Goal: Find specific page/section: Find specific page/section

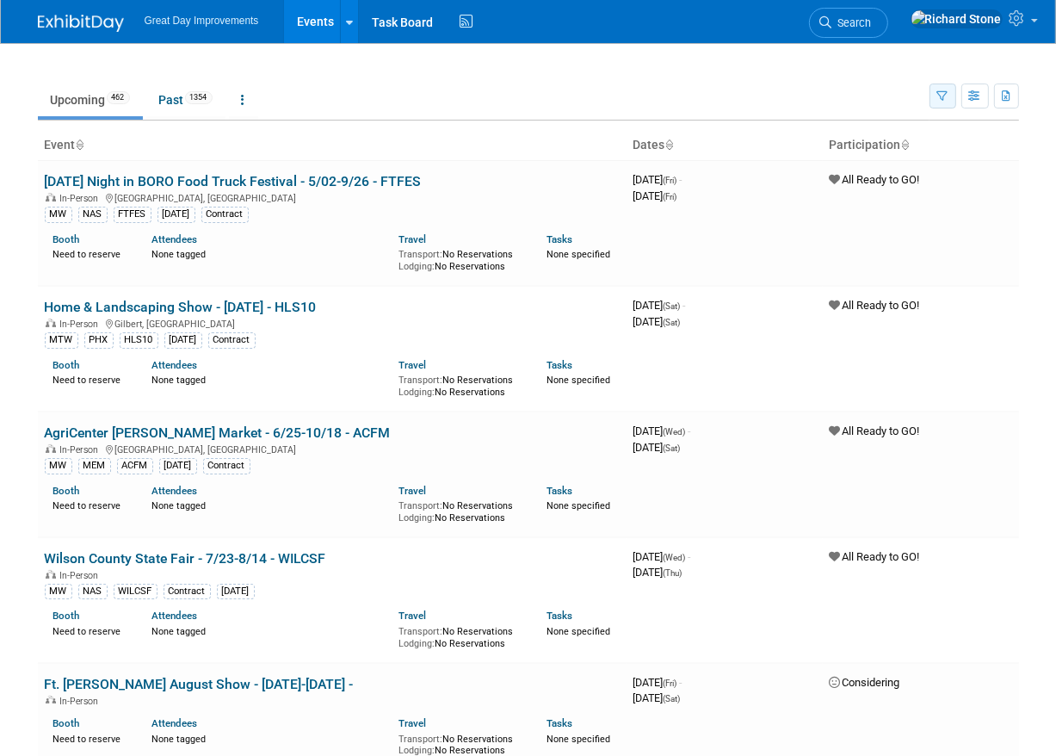
click at [947, 95] on icon "button" at bounding box center [942, 96] width 11 height 11
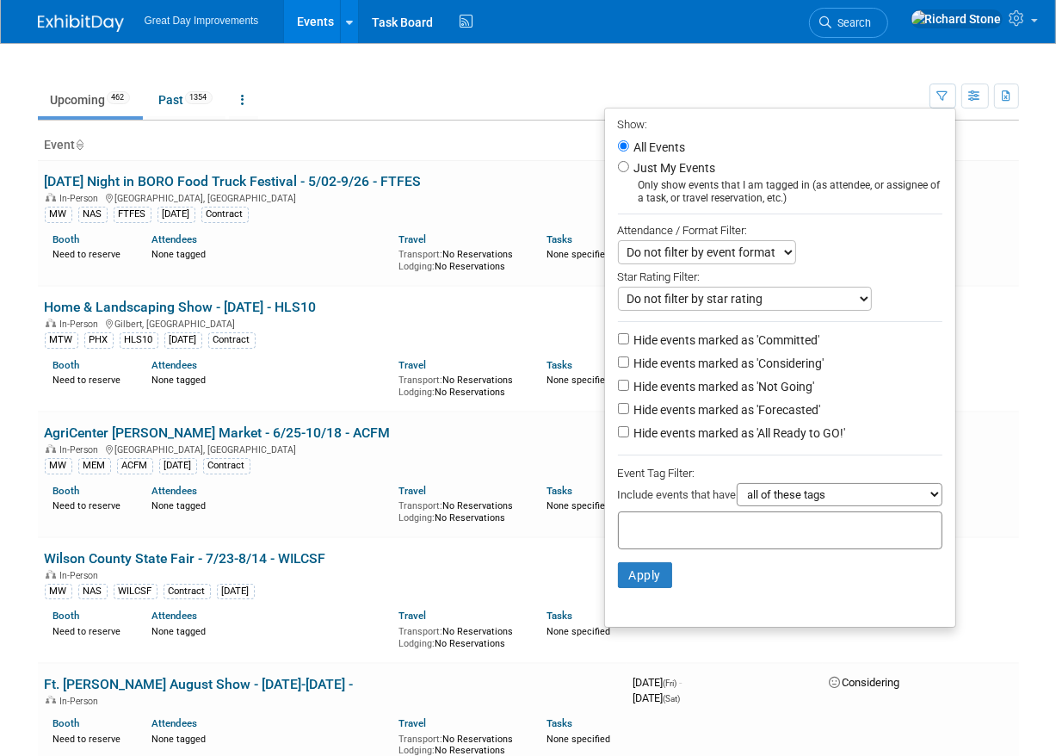
click at [664, 519] on input "text" at bounding box center [695, 527] width 138 height 17
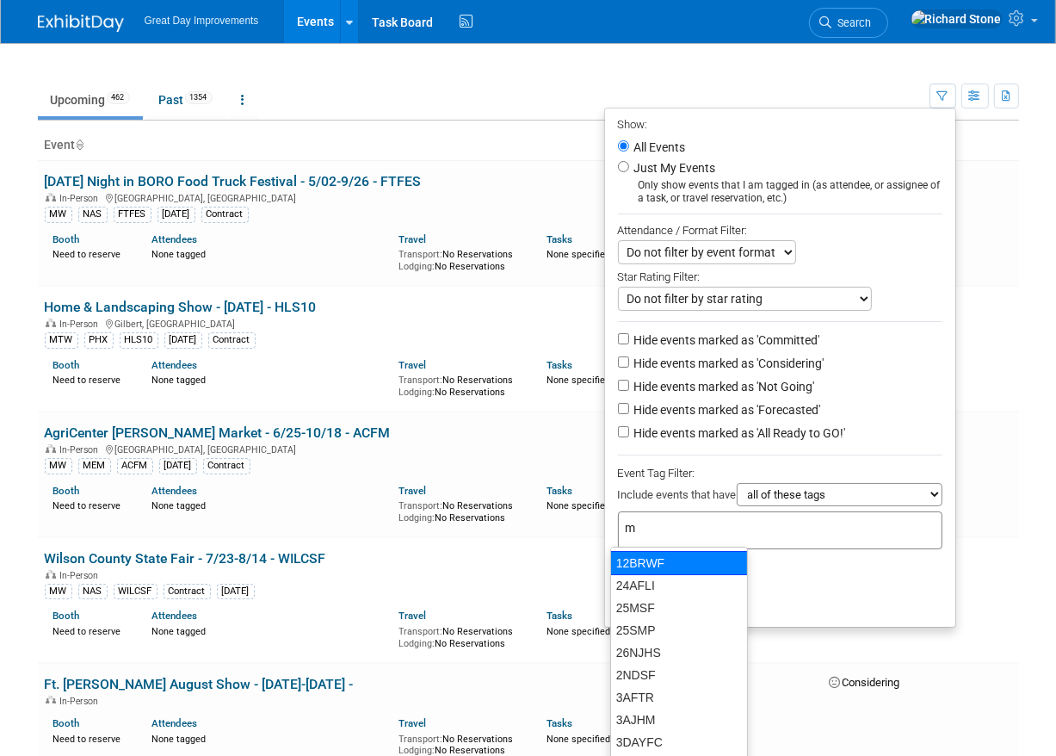
type input "mt"
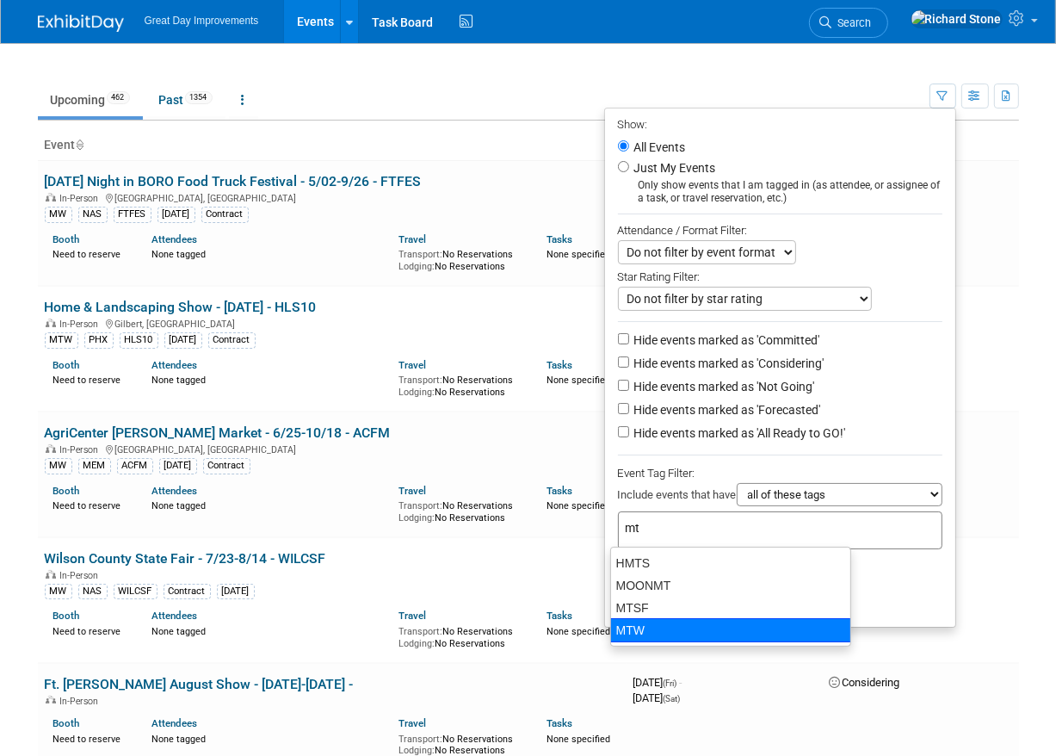
click at [645, 626] on div "MTW" at bounding box center [730, 630] width 241 height 24
type input "MTW"
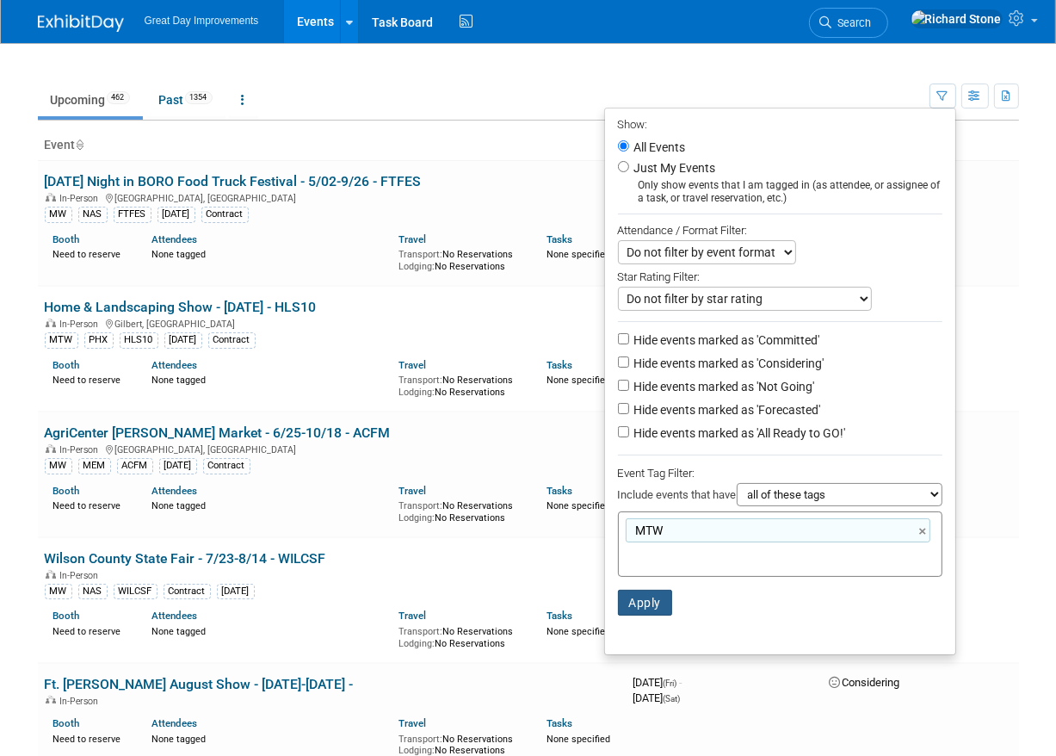
click at [648, 604] on button "Apply" at bounding box center [645, 603] width 55 height 26
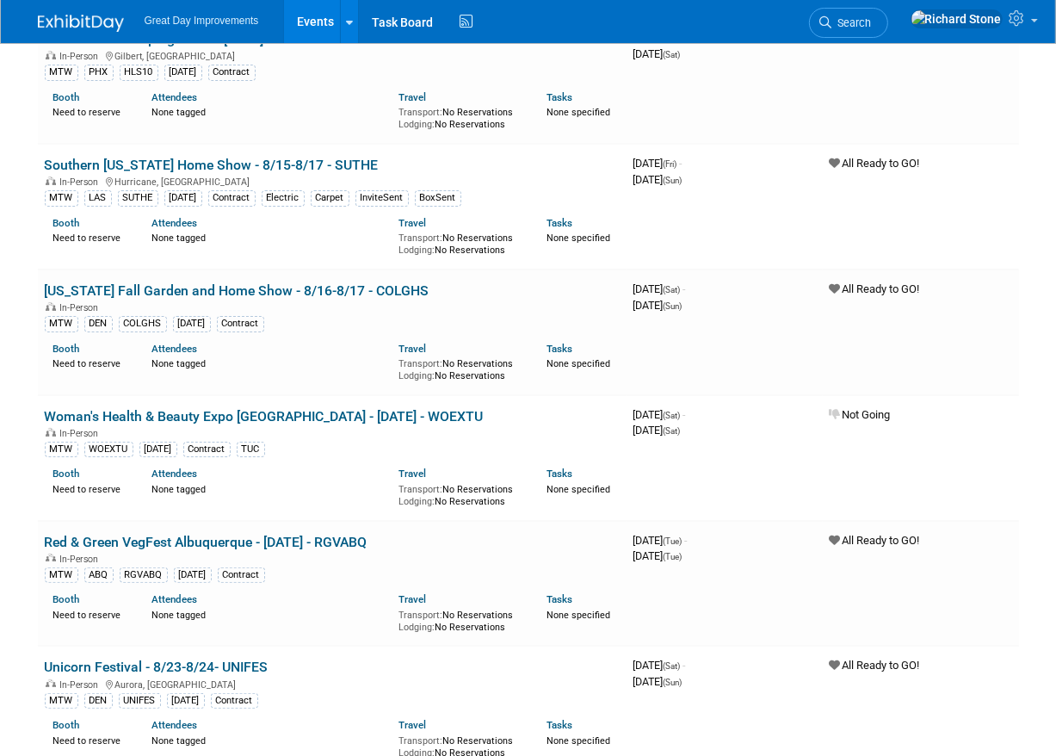
scroll to position [136, 0]
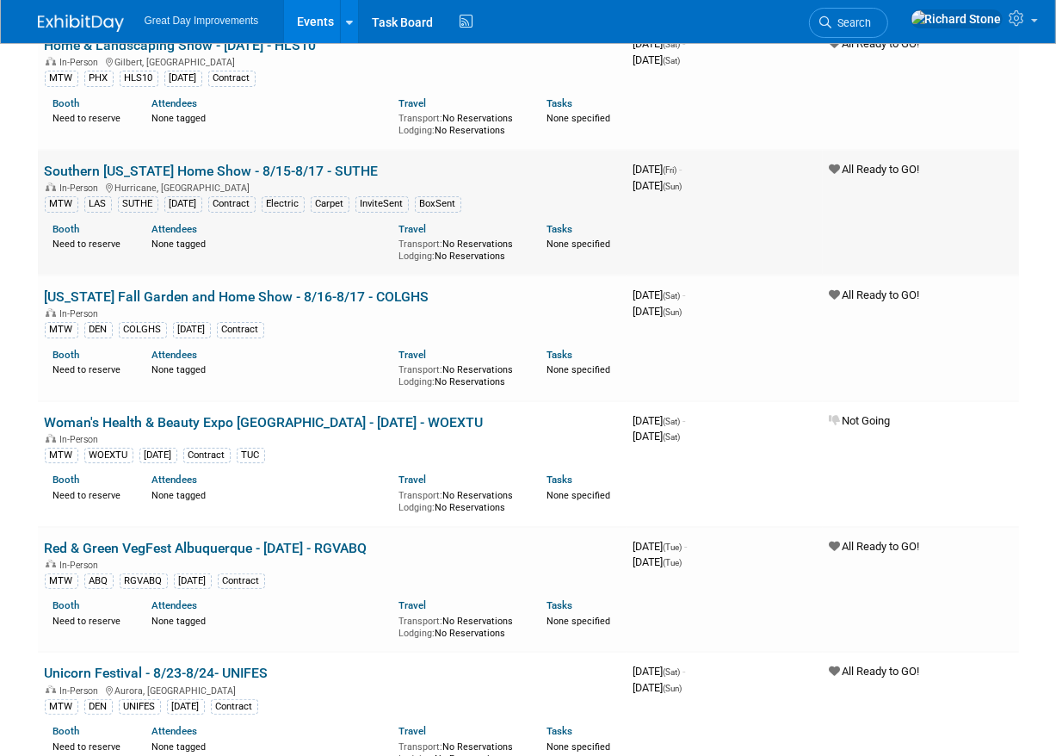
click at [65, 164] on link "Southern [US_STATE] Home Show - 8/15-8/17 - SUTHE" at bounding box center [212, 171] width 334 height 16
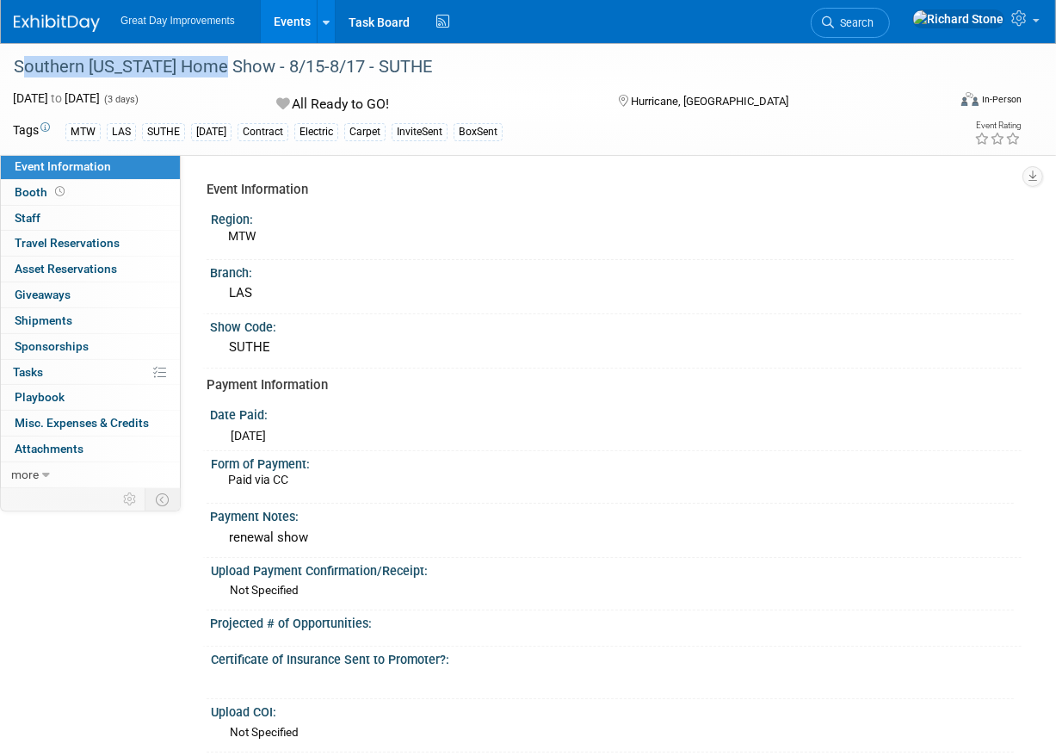
drag, startPoint x: 15, startPoint y: 65, endPoint x: 219, endPoint y: 71, distance: 204.9
click at [219, 71] on div "Southern [US_STATE] Home Show - 8/15-8/17 - SUTHE" at bounding box center [472, 67] width 928 height 31
copy div "Southern Utah Home Show"
drag, startPoint x: 456, startPoint y: 76, endPoint x: 375, endPoint y: 75, distance: 80.9
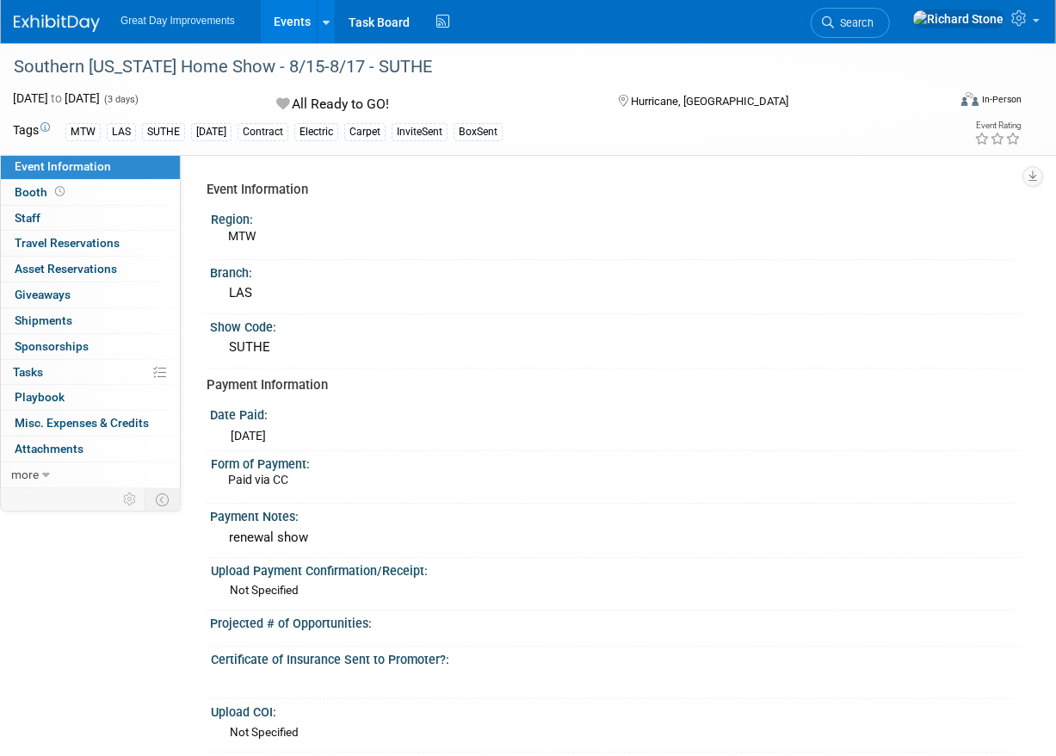
click at [448, 77] on div "Southern [US_STATE] Home Show - 8/15-8/17 - SUTHE" at bounding box center [472, 67] width 928 height 31
drag, startPoint x: 328, startPoint y: 65, endPoint x: 382, endPoint y: 64, distance: 54.2
click at [382, 64] on div "Southern [US_STATE] Home Show - 8/15-8/17 - SUTHE" at bounding box center [472, 67] width 928 height 31
drag, startPoint x: 382, startPoint y: 64, endPoint x: 365, endPoint y: 61, distance: 17.4
copy div "SUTHE"
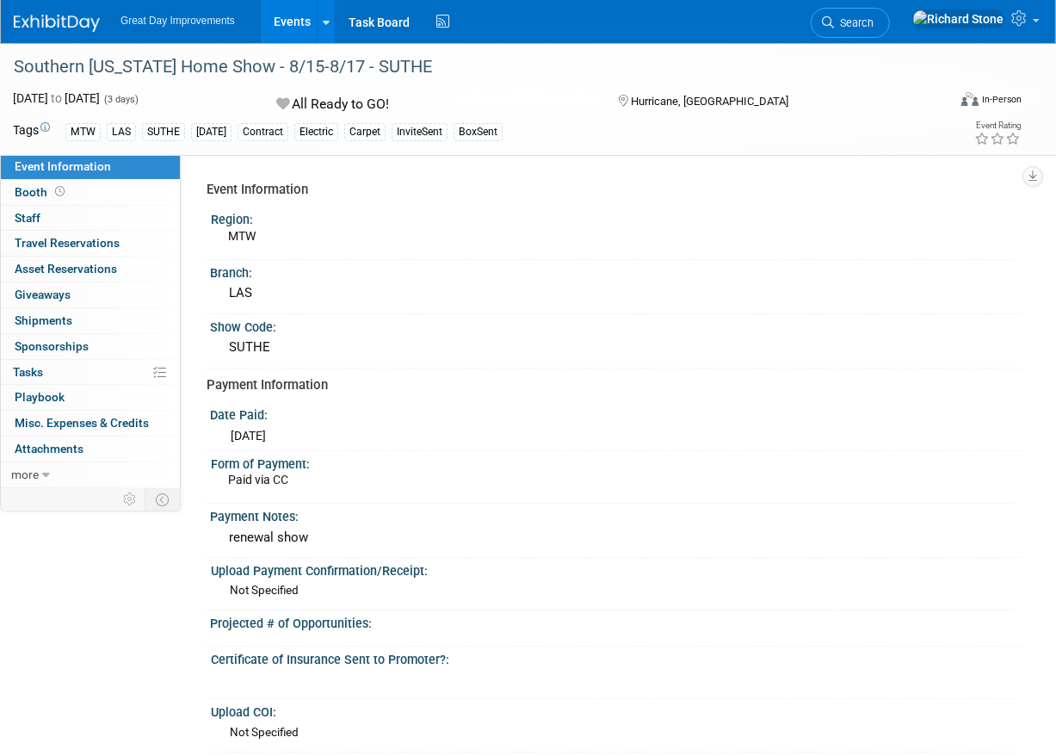
click at [637, 274] on div "Branch:" at bounding box center [616, 271] width 812 height 22
